Goal: Entertainment & Leisure: Consume media (video, audio)

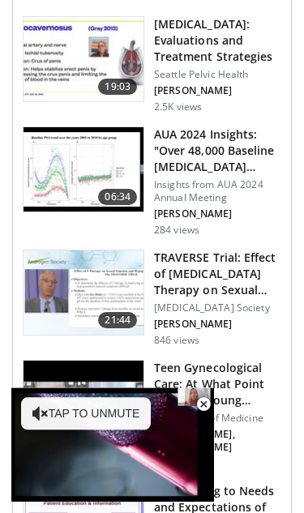
scroll to position [1858, 0]
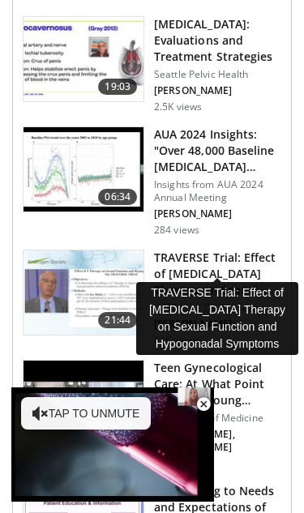
click at [208, 255] on h3 "TRAVERSE Trial: Effect of [MEDICAL_DATA] Therapy on Sexual Function an…" at bounding box center [217, 274] width 127 height 49
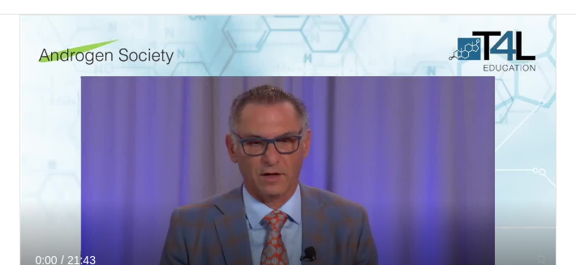
scroll to position [32, 0]
